Goal: Information Seeking & Learning: Find specific fact

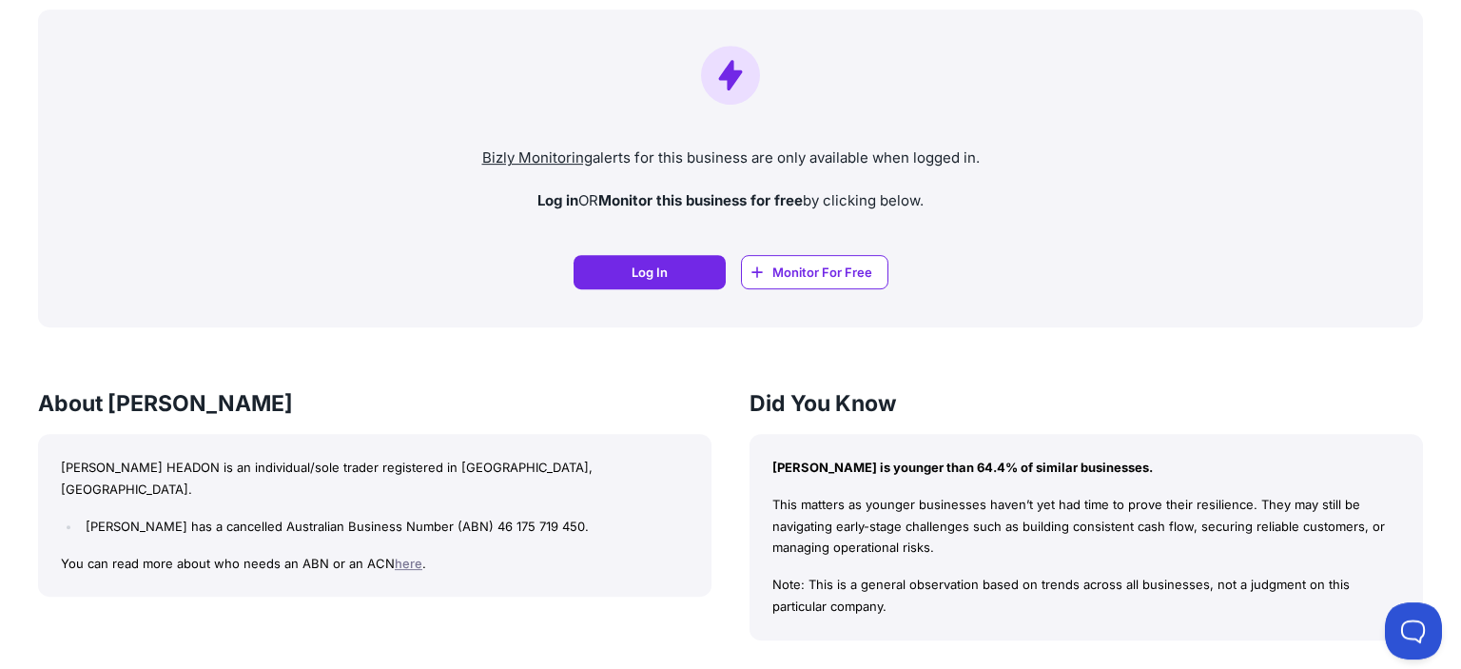
scroll to position [1406, 0]
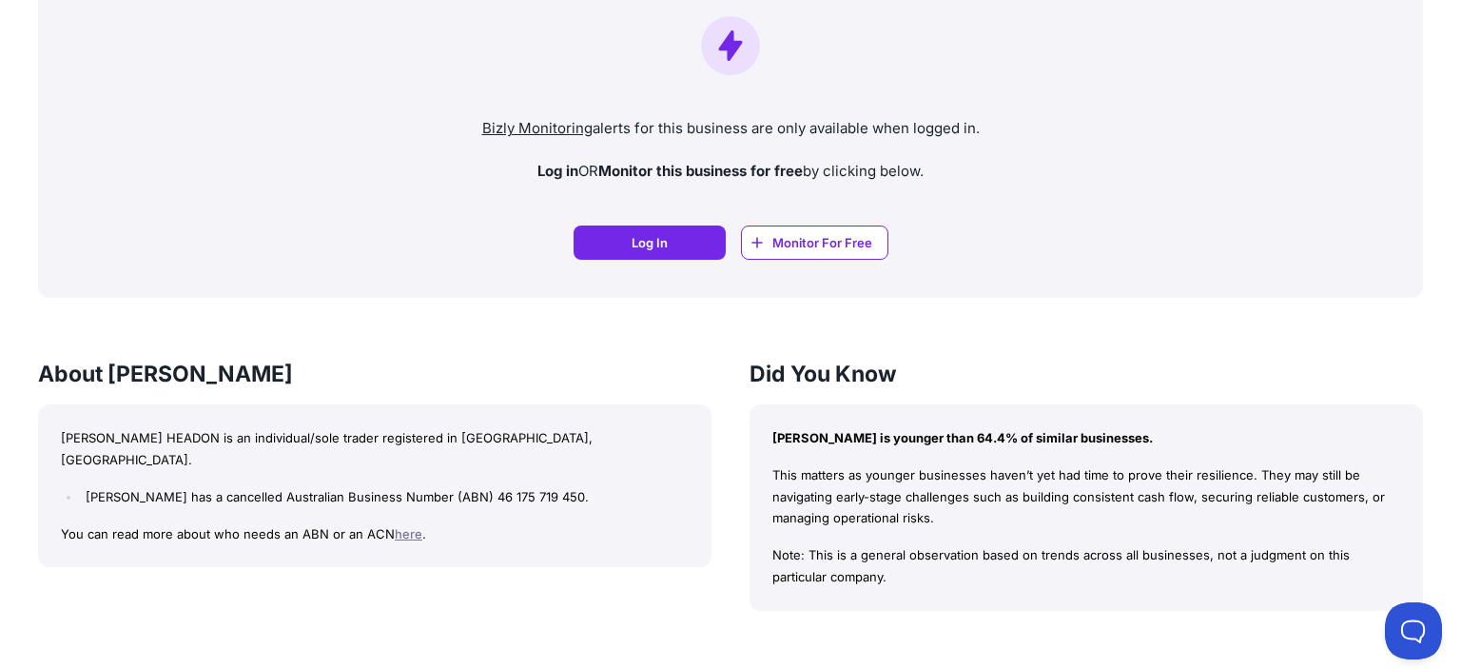
drag, startPoint x: 620, startPoint y: 472, endPoint x: 490, endPoint y: 475, distance: 130.3
click at [490, 486] on li "[PERSON_NAME] has a cancelled Australian Business Number (ABN) 46 175 719 450." at bounding box center [385, 497] width 608 height 22
copy li "(ABN) 46 175 719 450."
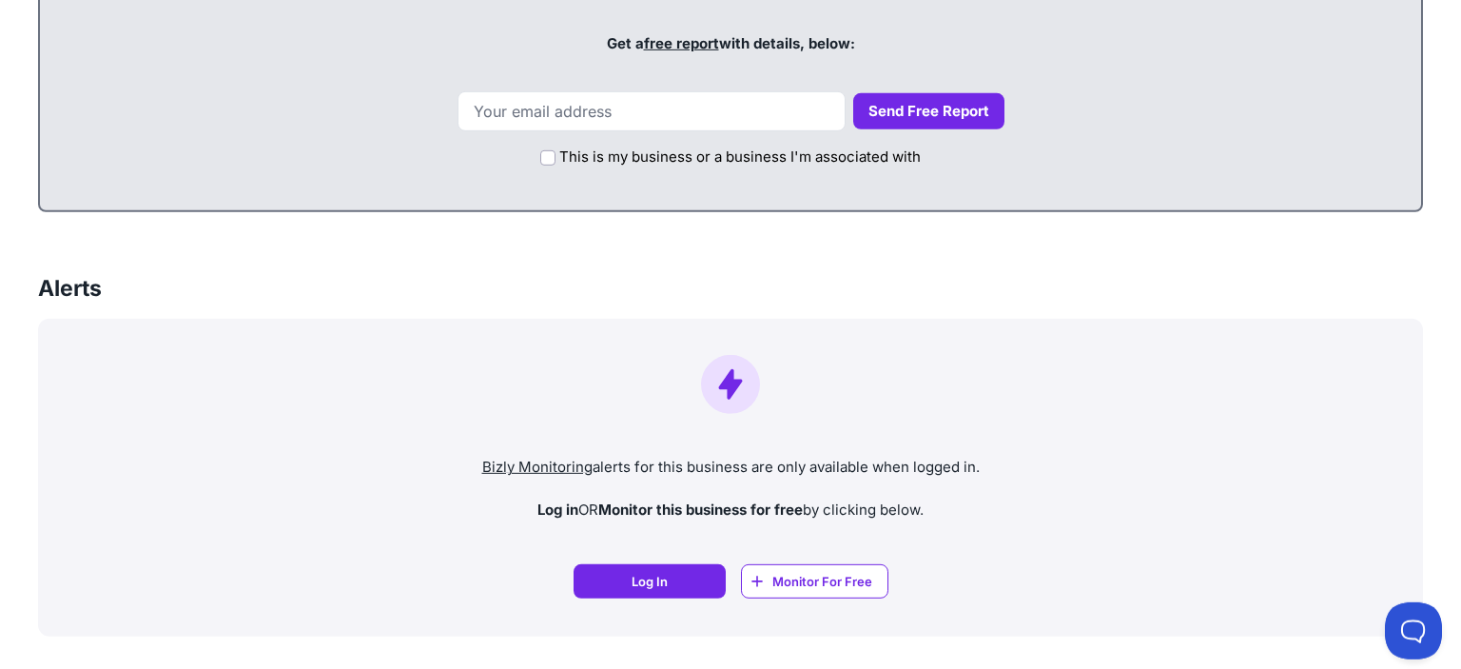
scroll to position [904, 0]
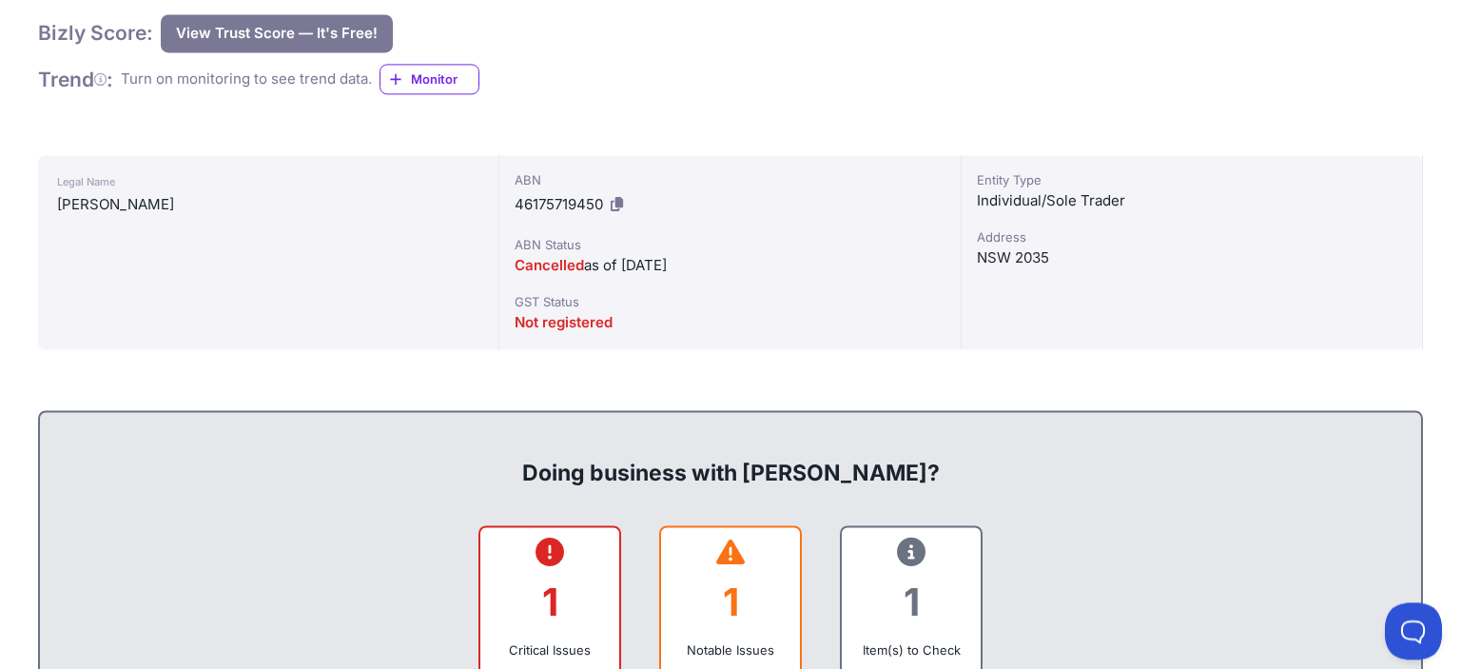
scroll to position [401, 0]
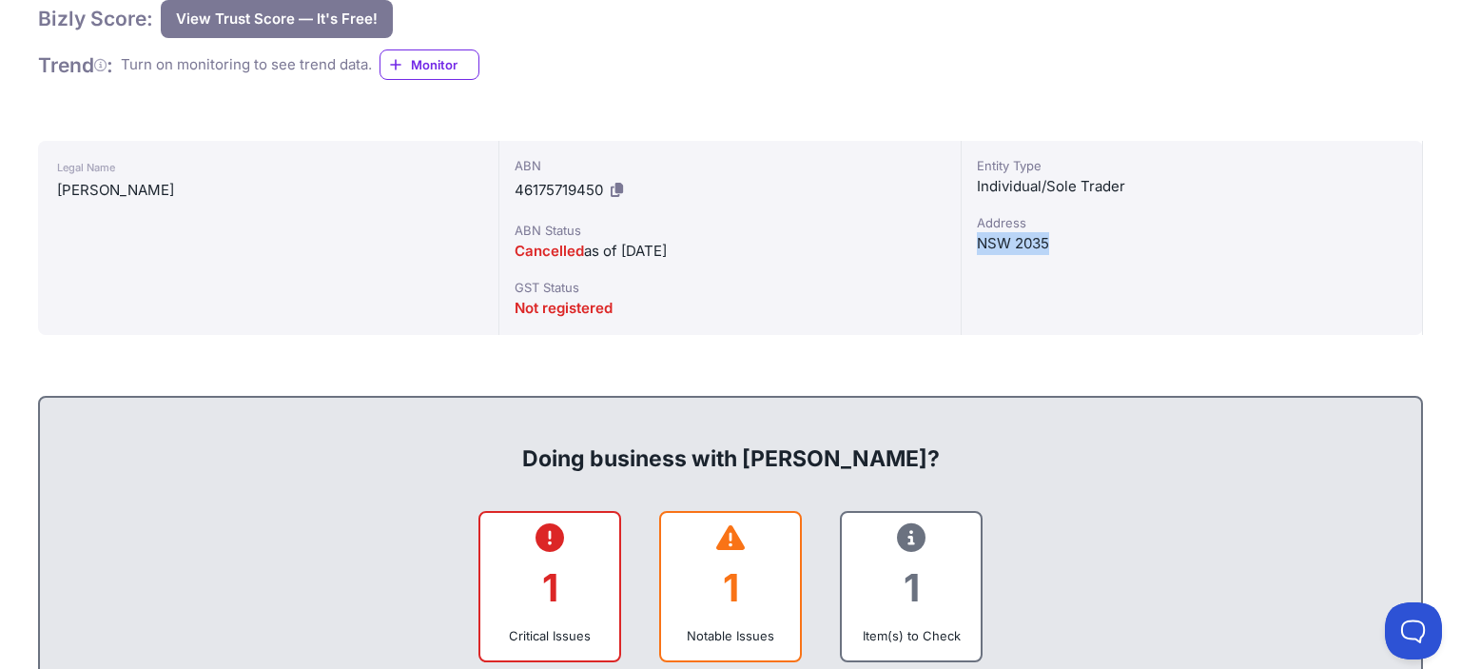
drag, startPoint x: 1056, startPoint y: 242, endPoint x: 966, endPoint y: 250, distance: 89.8
click at [966, 250] on div "Entity Type Individual/Sole Trader [GEOGRAPHIC_DATA]" at bounding box center [1192, 238] width 461 height 194
copy div "NSW 2035"
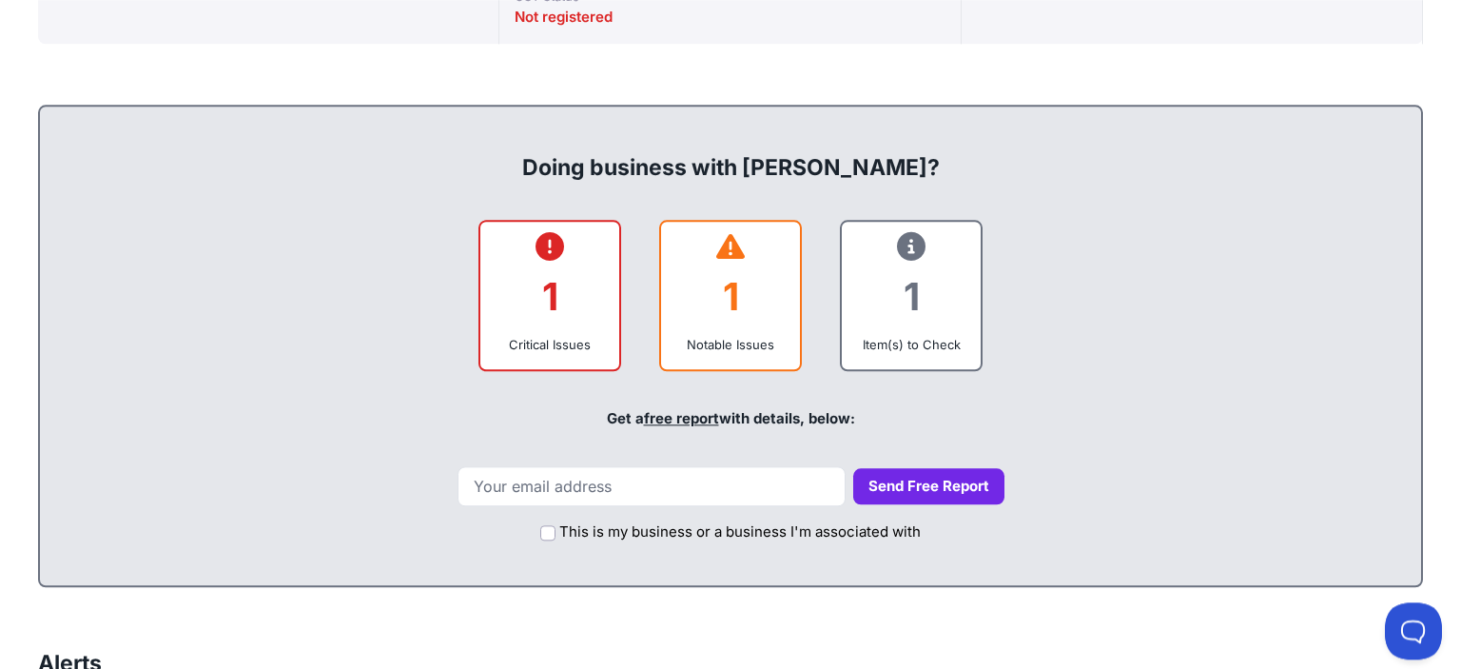
scroll to position [703, 0]
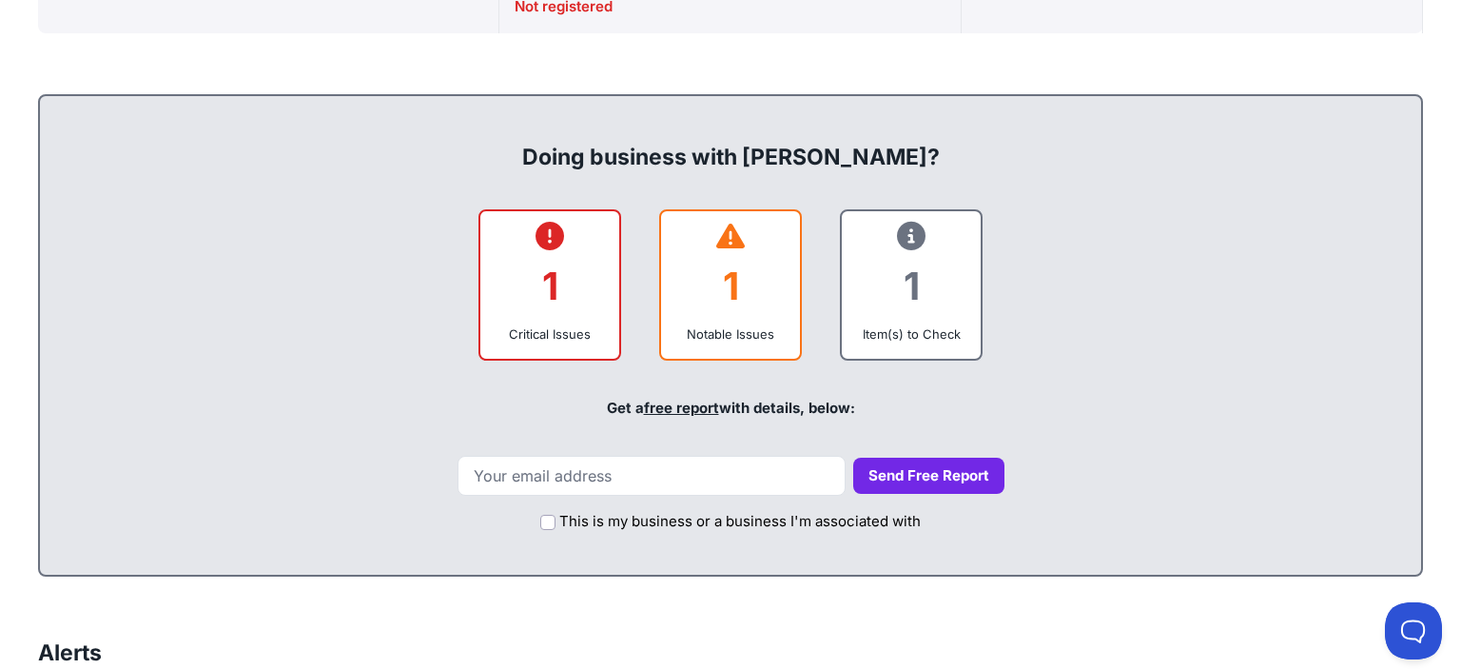
click at [555, 309] on div "1" at bounding box center [550, 285] width 108 height 77
click at [766, 297] on div "1" at bounding box center [730, 285] width 108 height 77
click at [921, 295] on div "1" at bounding box center [911, 285] width 108 height 77
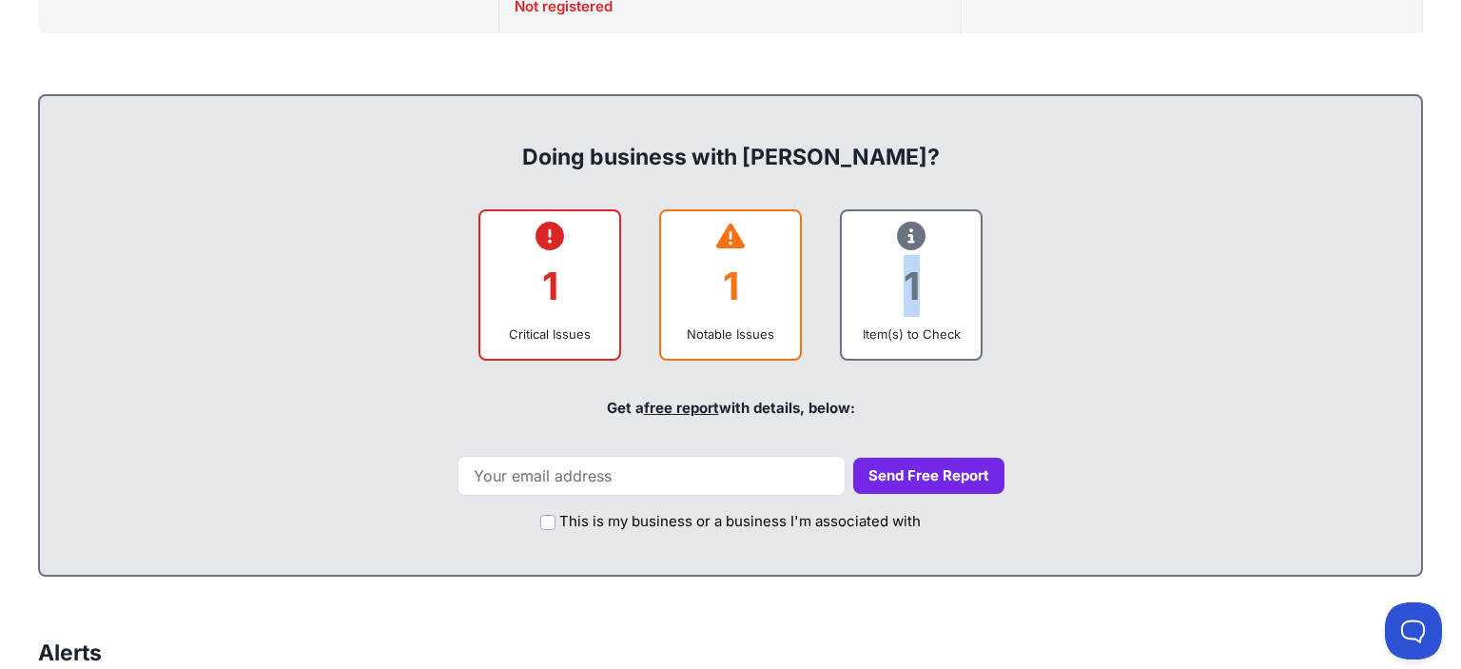
click at [921, 295] on div "1" at bounding box center [911, 285] width 108 height 77
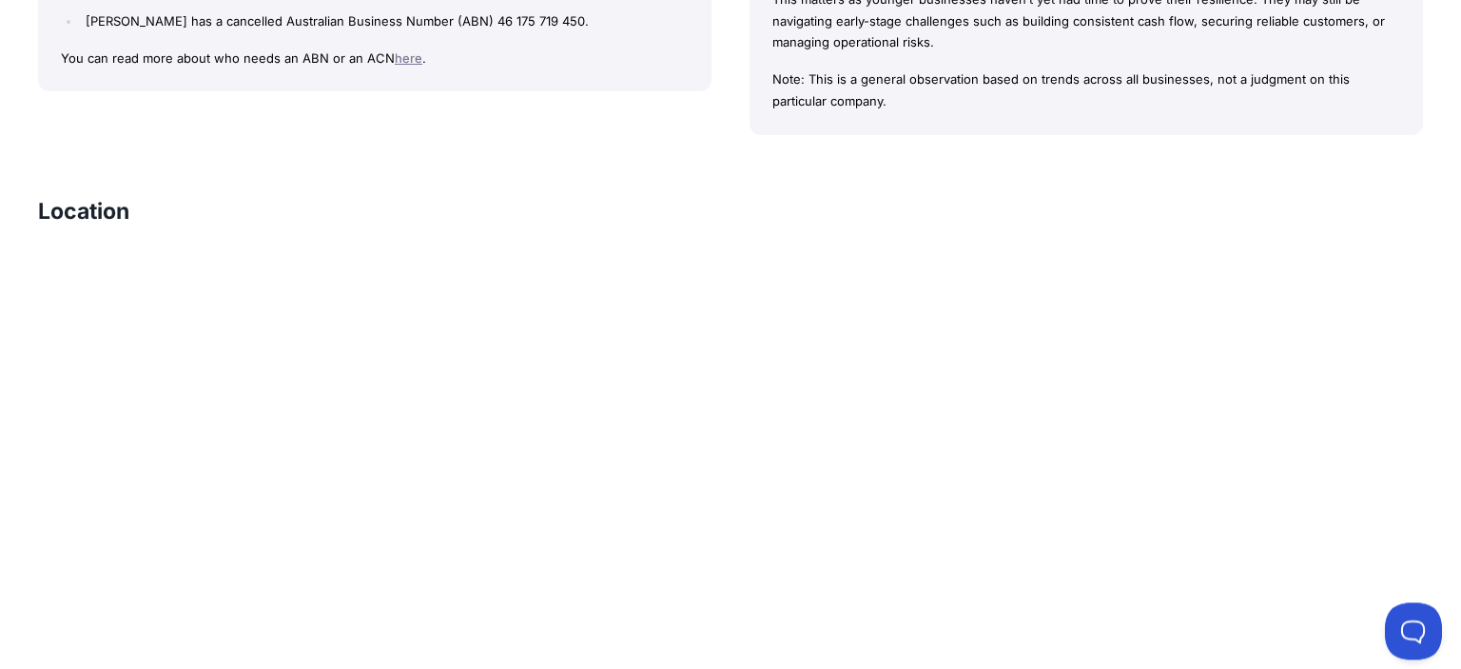
scroll to position [2009, 0]
